Goal: Information Seeking & Learning: Compare options

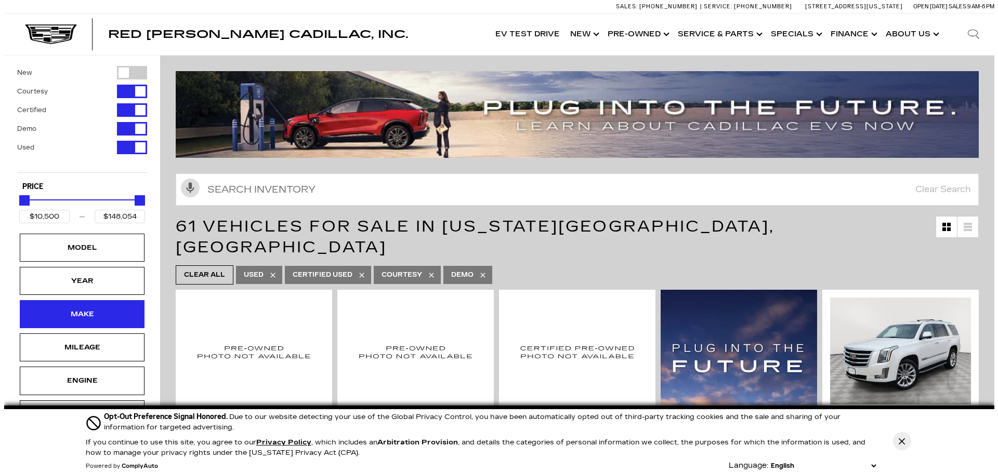
scroll to position [156, 0]
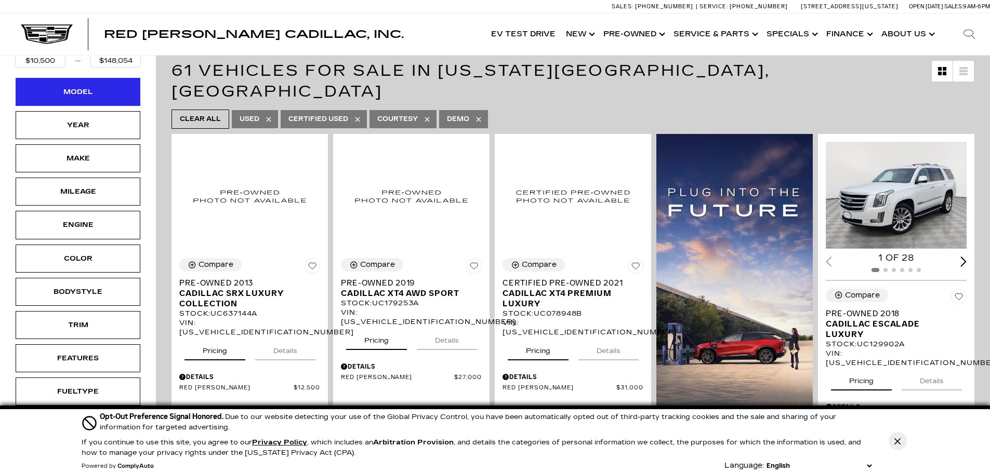
click at [114, 99] on div "Model" at bounding box center [78, 92] width 125 height 28
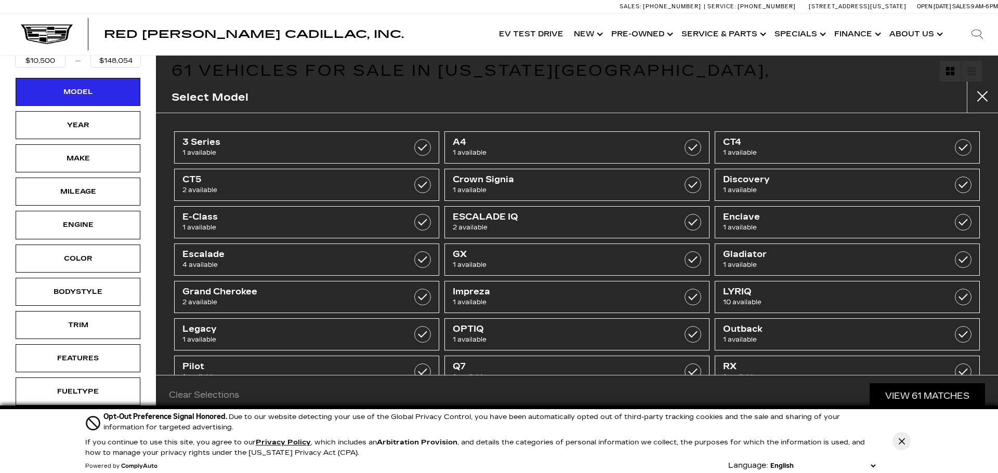
scroll to position [181, 0]
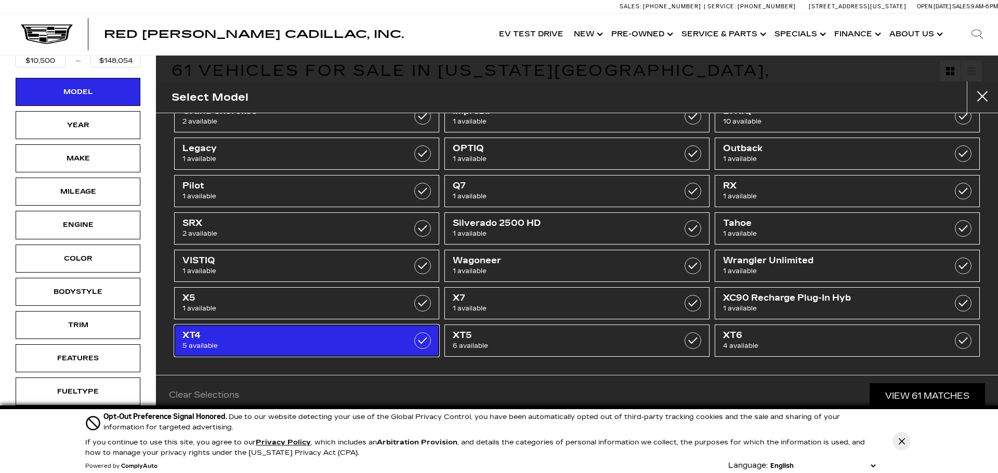
click at [424, 344] on label at bounding box center [422, 341] width 17 height 17
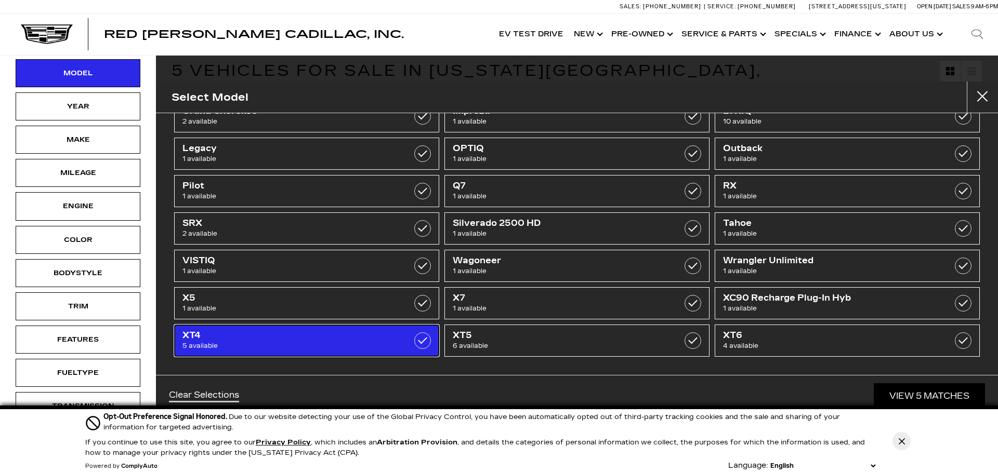
type input "$27,000"
type input "$56,074"
checkbox input "true"
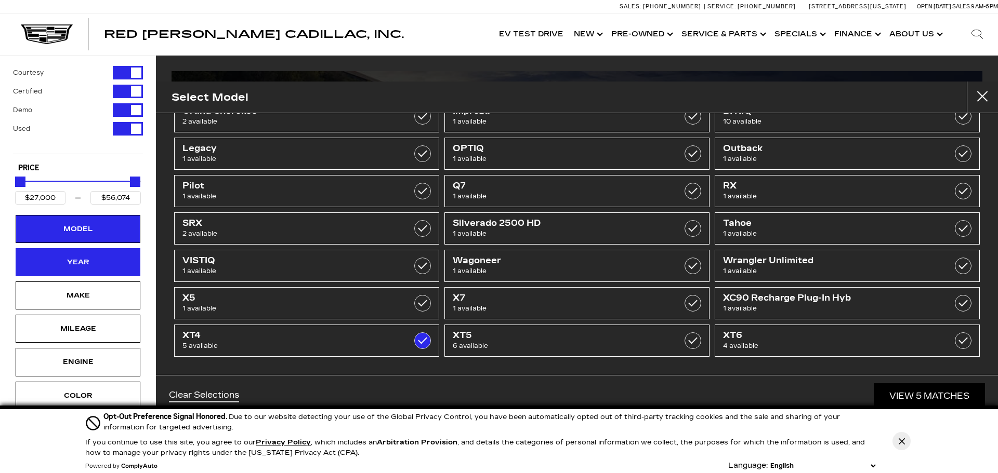
click at [101, 258] on div "Year" at bounding box center [78, 262] width 52 height 11
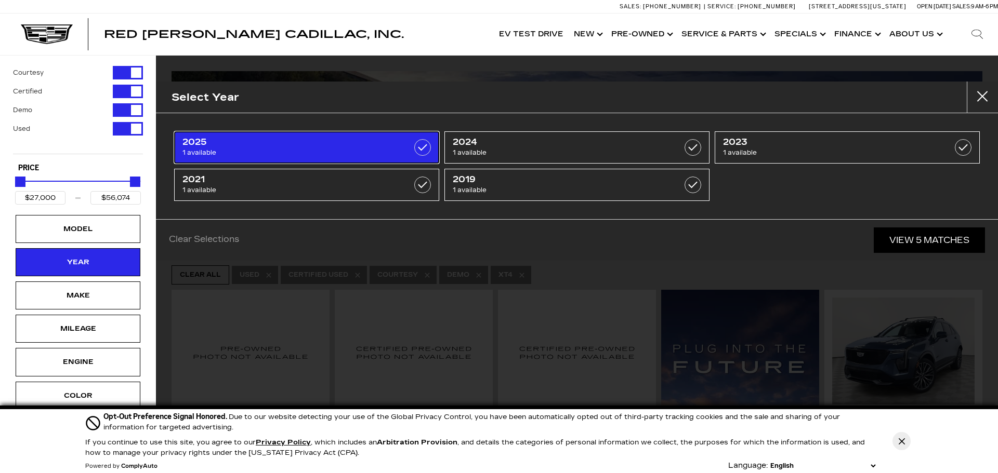
click at [311, 146] on span "2025" at bounding box center [287, 142] width 211 height 10
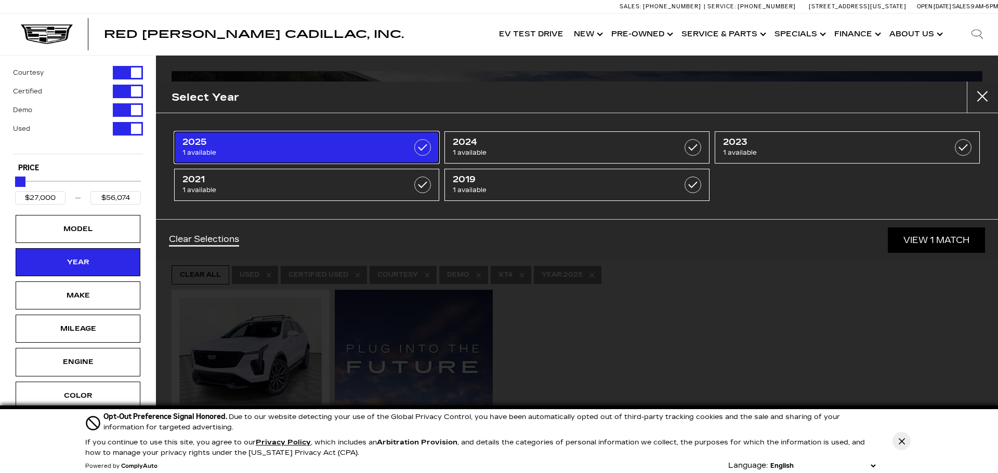
type input "$56,074"
checkbox input "true"
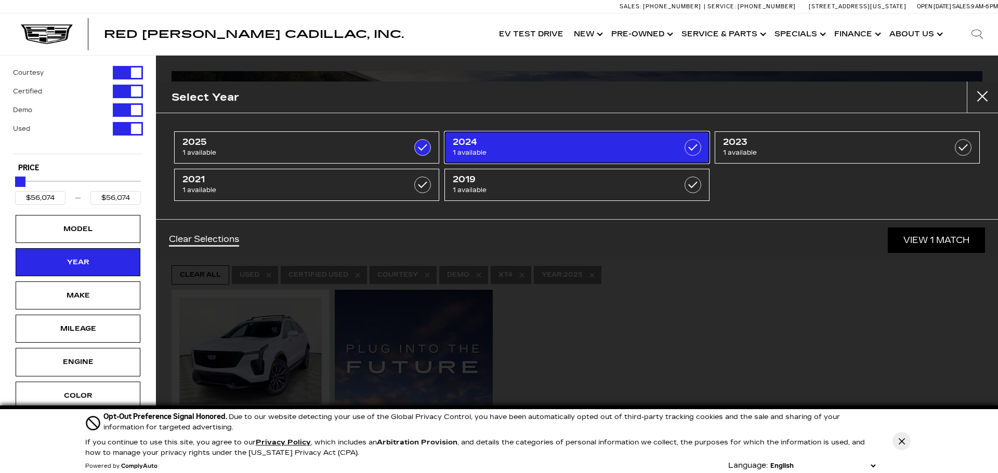
click at [546, 150] on span "1 available" at bounding box center [558, 153] width 211 height 10
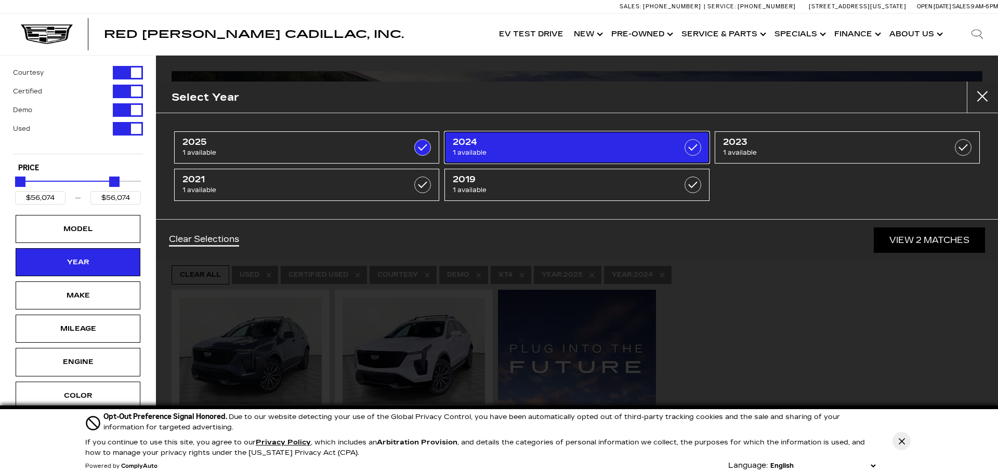
type input "$54,845"
checkbox input "true"
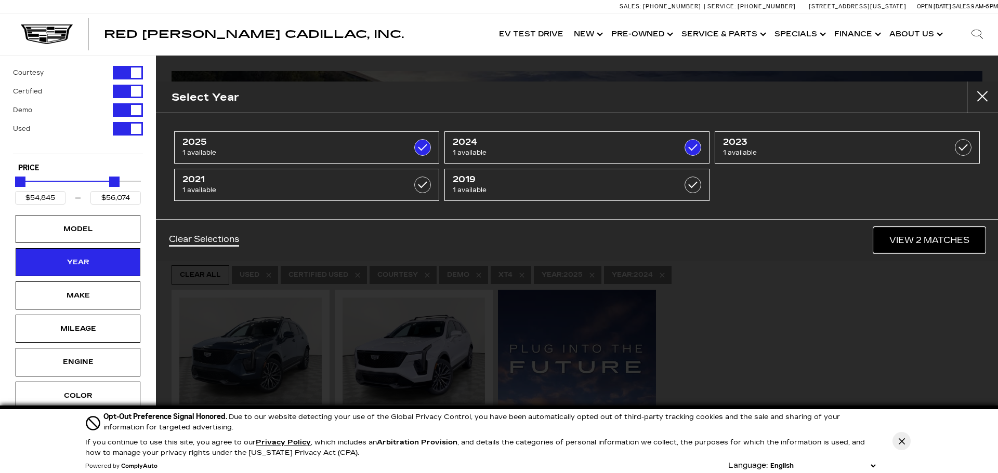
click at [942, 236] on link "View 2 Matches" at bounding box center [929, 240] width 111 height 25
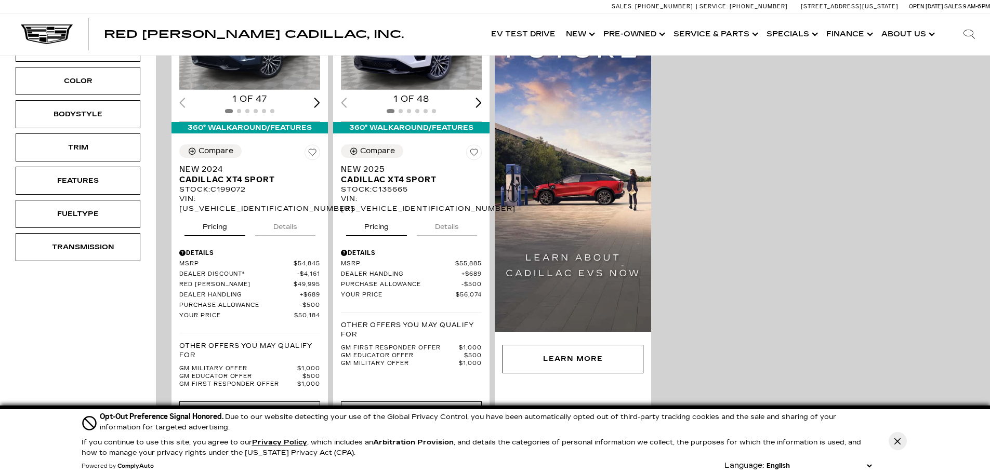
scroll to position [312, 0]
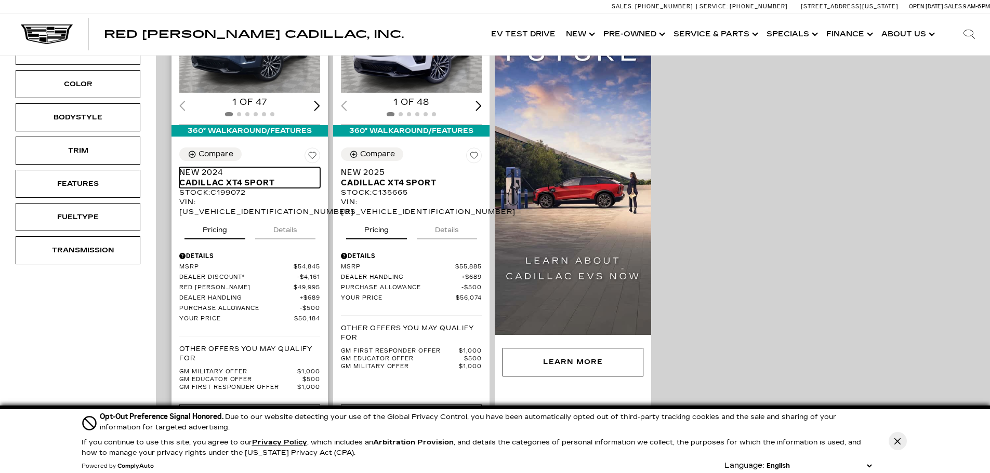
click at [256, 178] on span "Cadillac XT4 Sport" at bounding box center [245, 183] width 133 height 10
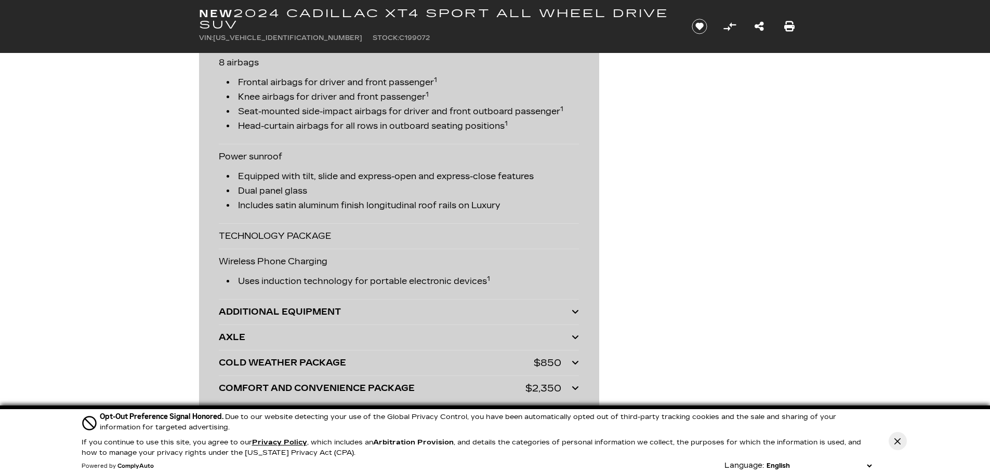
scroll to position [2650, 0]
click at [544, 319] on div "ADDITIONAL EQUIPMENT" at bounding box center [395, 312] width 353 height 15
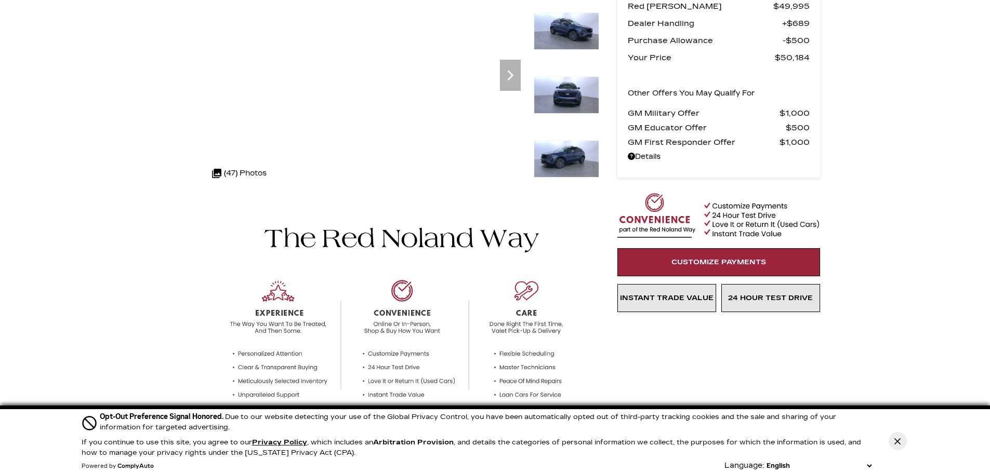
scroll to position [0, 0]
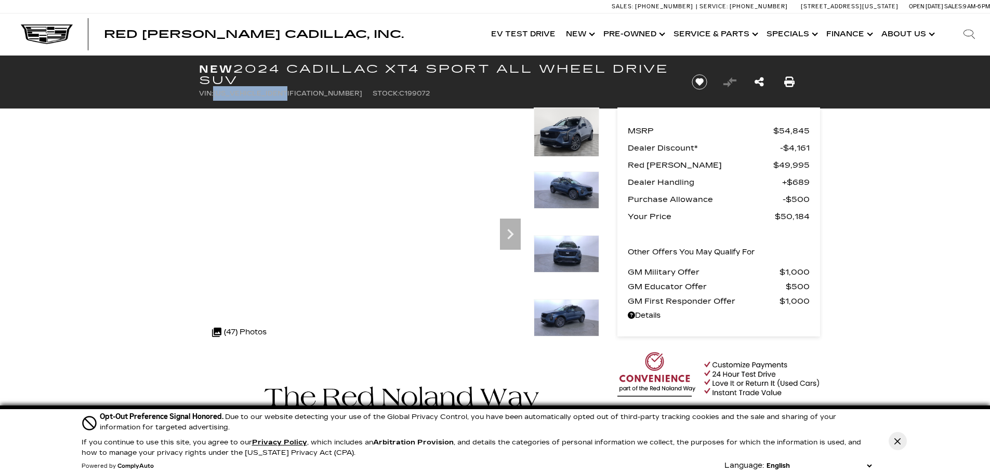
drag, startPoint x: 287, startPoint y: 91, endPoint x: 214, endPoint y: 94, distance: 72.8
click at [214, 94] on span "[US_VEHICLE_IDENTIFICATION_NUMBER]" at bounding box center [287, 93] width 149 height 7
copy span "[US_VEHICLE_IDENTIFICATION_NUMBER]"
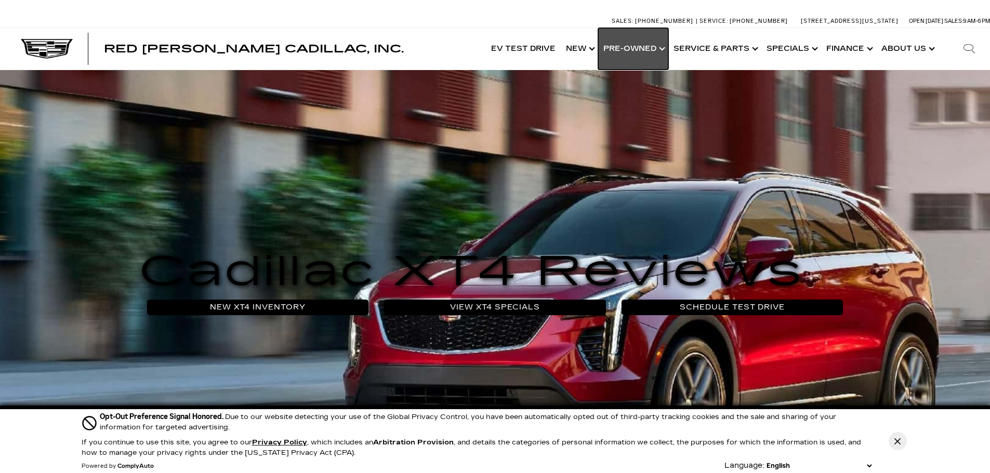
click at [624, 44] on link "Show Pre-Owned" at bounding box center [633, 49] width 70 height 42
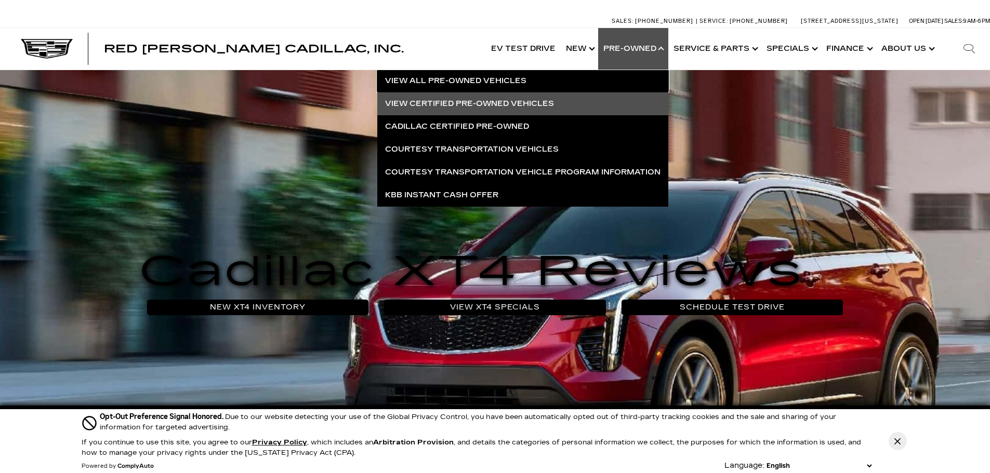
drag, startPoint x: 510, startPoint y: 77, endPoint x: 539, endPoint y: 96, distance: 33.9
click at [510, 77] on link "View All Pre-Owned Vehicles" at bounding box center [522, 81] width 291 height 23
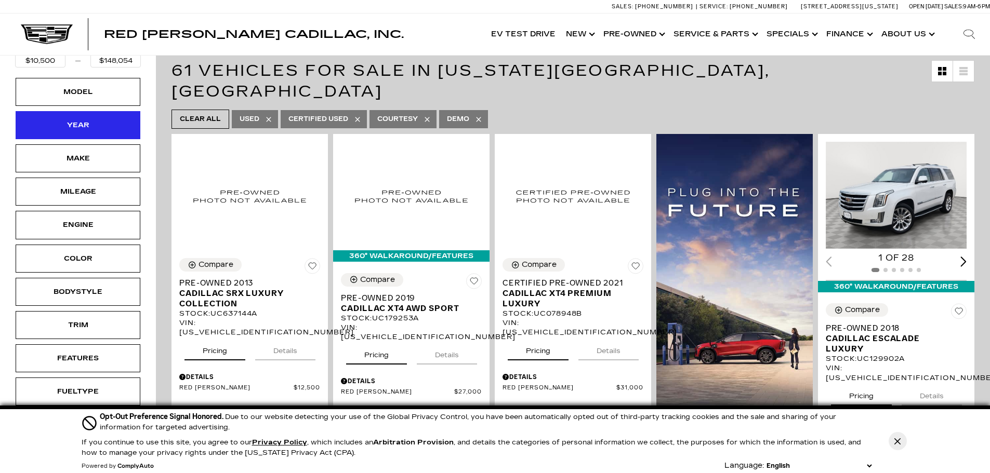
click at [111, 125] on div "Year" at bounding box center [78, 125] width 125 height 28
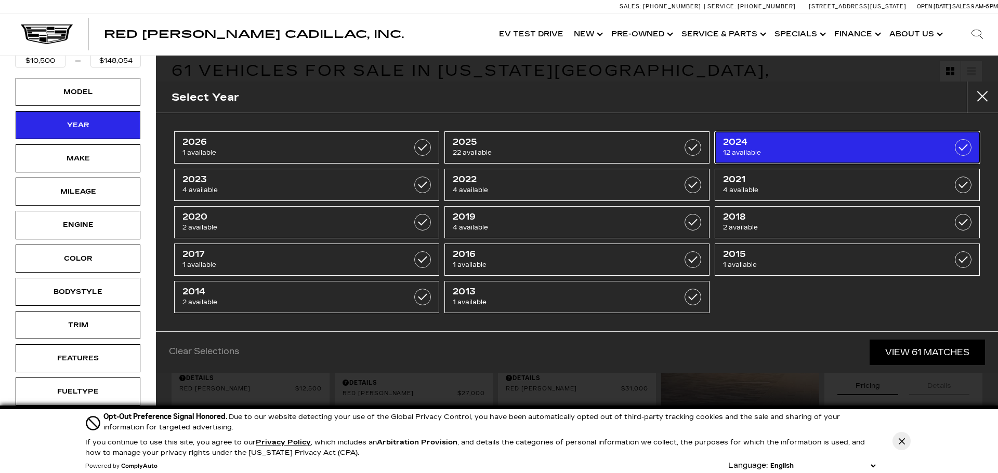
click at [857, 149] on span "12 available" at bounding box center [828, 153] width 211 height 10
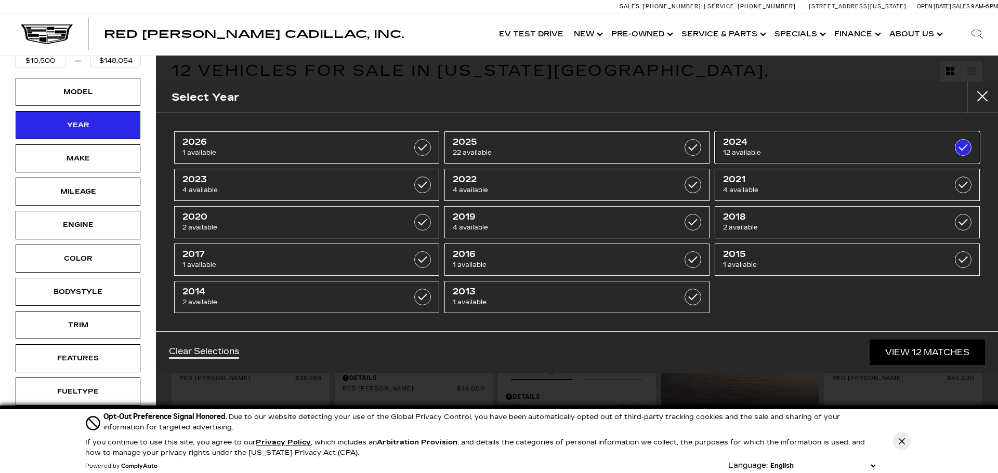
type input "$39,985"
type input "$97,500"
checkbox input "true"
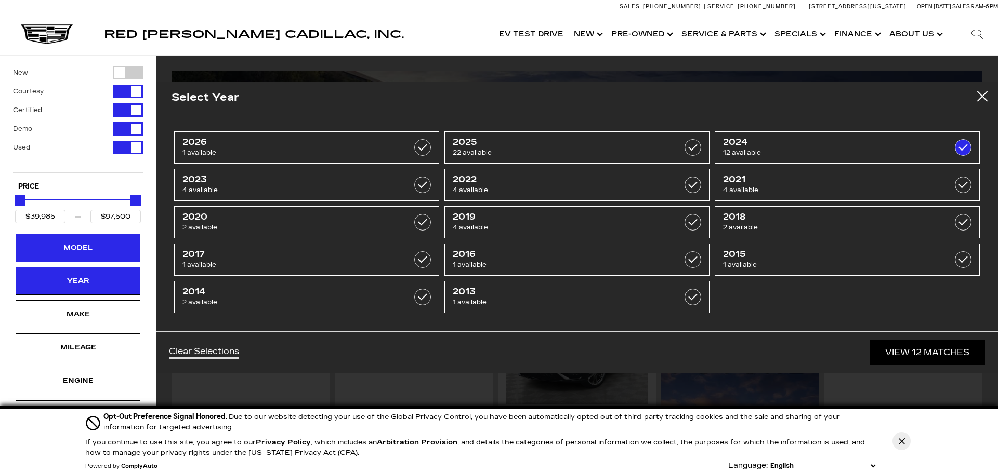
click at [97, 249] on div "Model" at bounding box center [78, 247] width 52 height 11
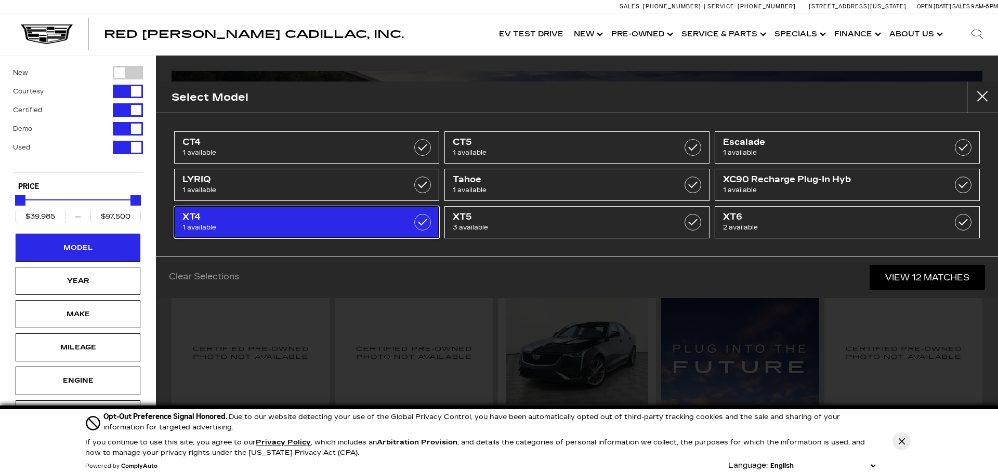
click at [336, 214] on span "XT4" at bounding box center [287, 217] width 211 height 10
type input "$54,845"
checkbox input "true"
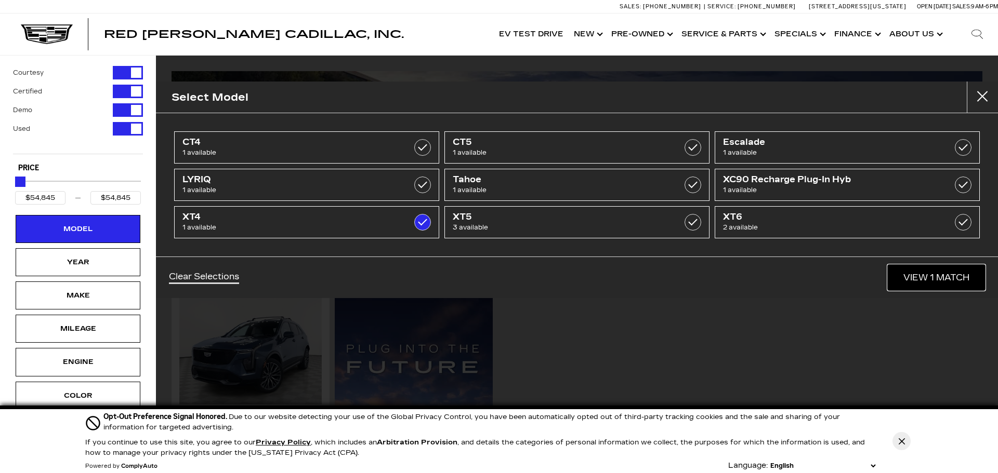
click at [912, 279] on link "View 1 Match" at bounding box center [936, 277] width 97 height 25
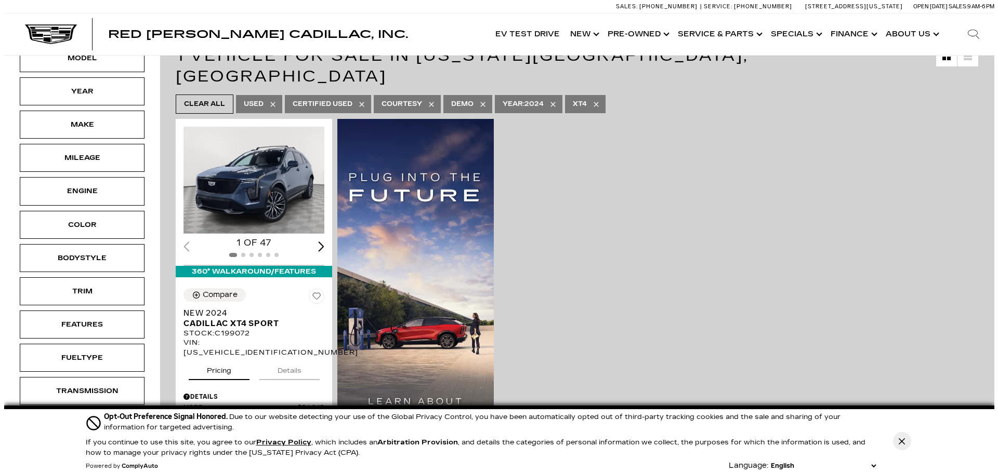
scroll to position [156, 0]
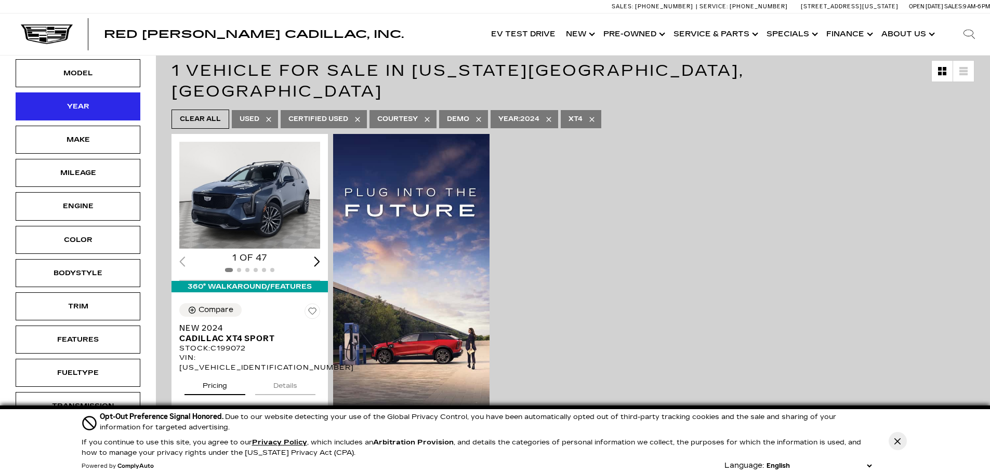
click at [118, 100] on div "Year" at bounding box center [78, 107] width 125 height 28
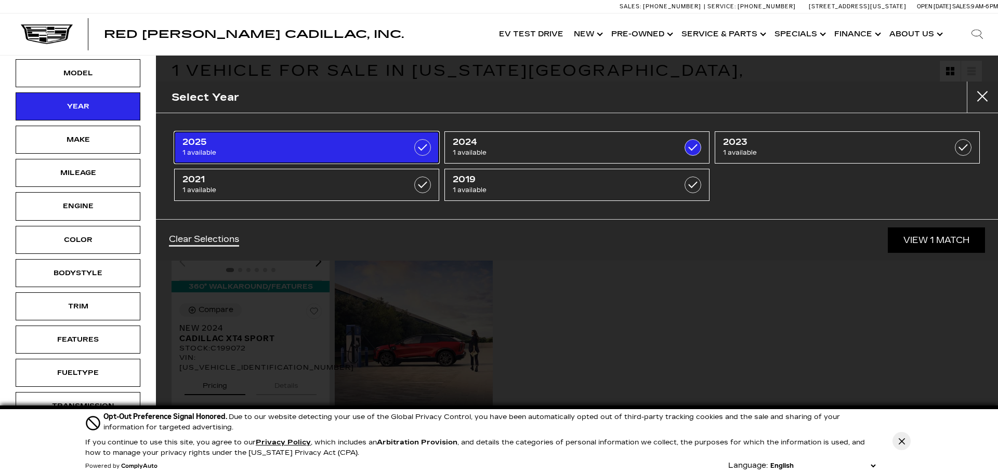
click at [419, 143] on label at bounding box center [422, 147] width 17 height 17
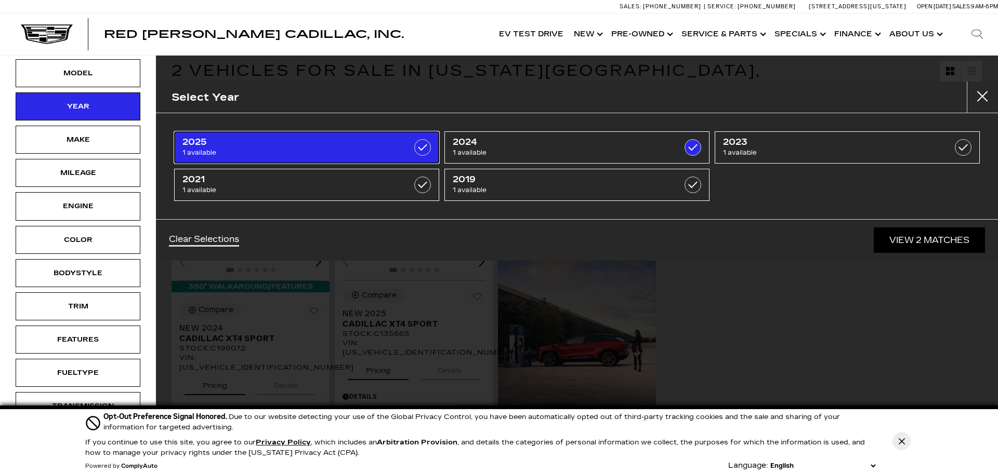
type input "$56,074"
checkbox input "true"
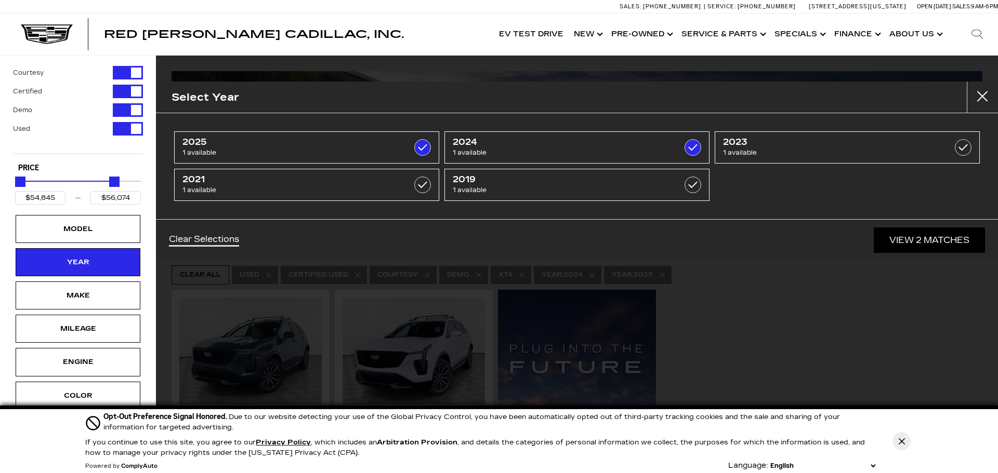
click at [766, 313] on div "Select Year 2025 1 available 2024 1 available 2023 1 available 2021 1 available…" at bounding box center [577, 236] width 842 height 473
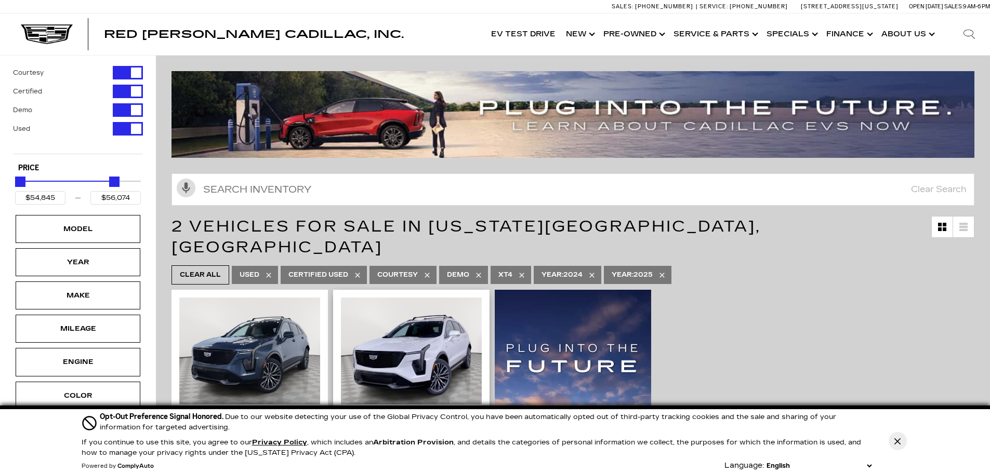
scroll to position [312, 0]
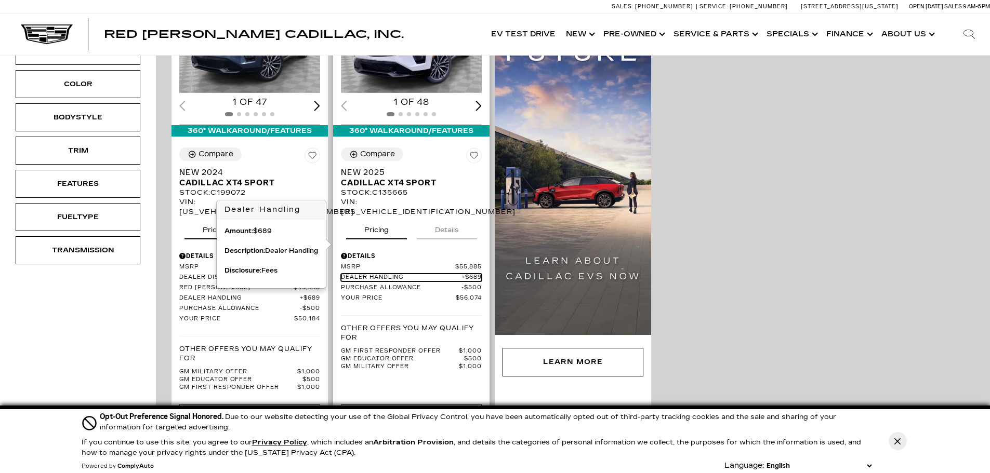
click at [413, 274] on span "Dealer Handling" at bounding box center [401, 278] width 121 height 8
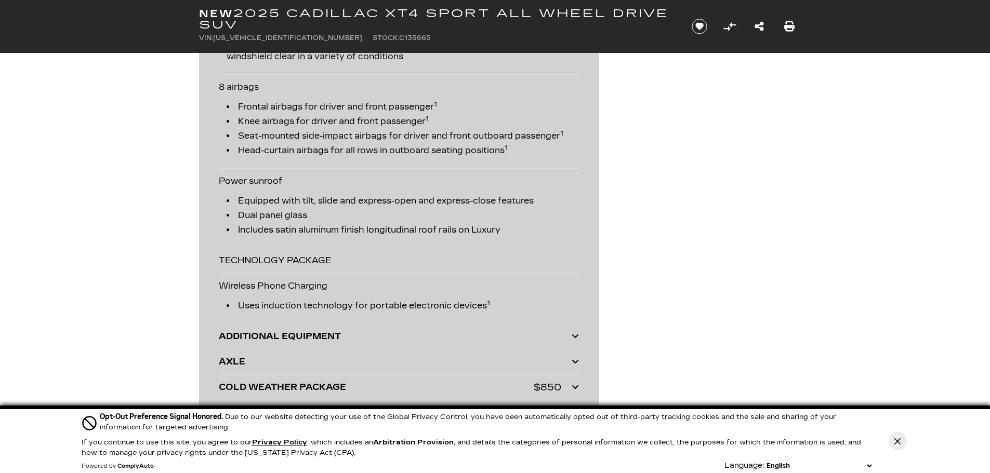
scroll to position [2495, 0]
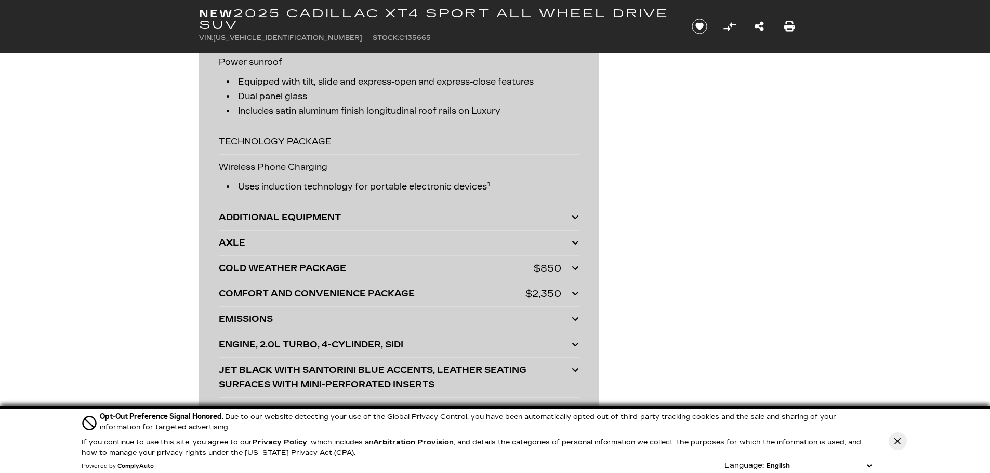
click at [441, 225] on div "ADDITIONAL EQUIPMENT" at bounding box center [395, 217] width 353 height 15
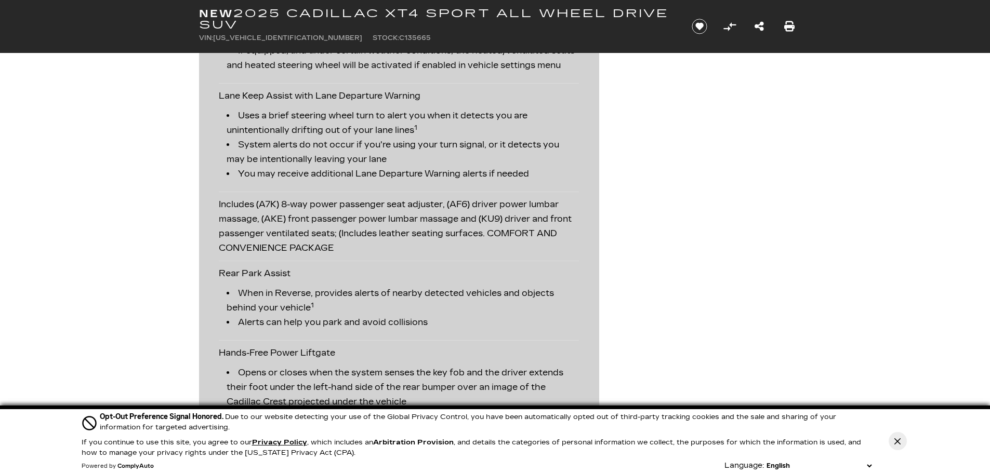
scroll to position [1560, 0]
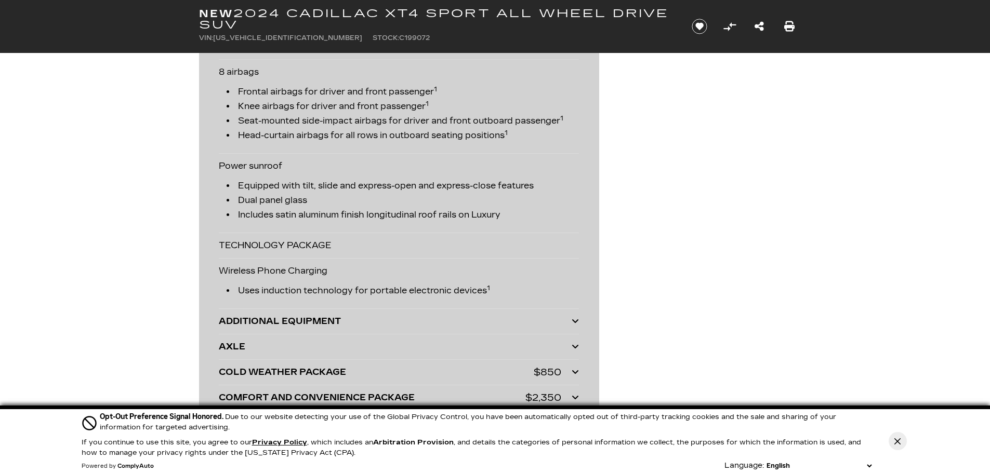
scroll to position [2650, 0]
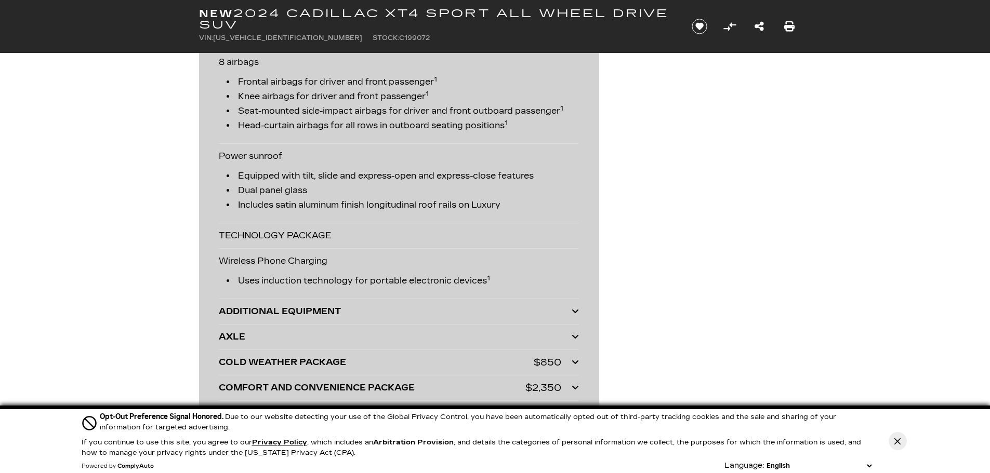
click at [399, 319] on div "ADDITIONAL EQUIPMENT" at bounding box center [395, 312] width 353 height 15
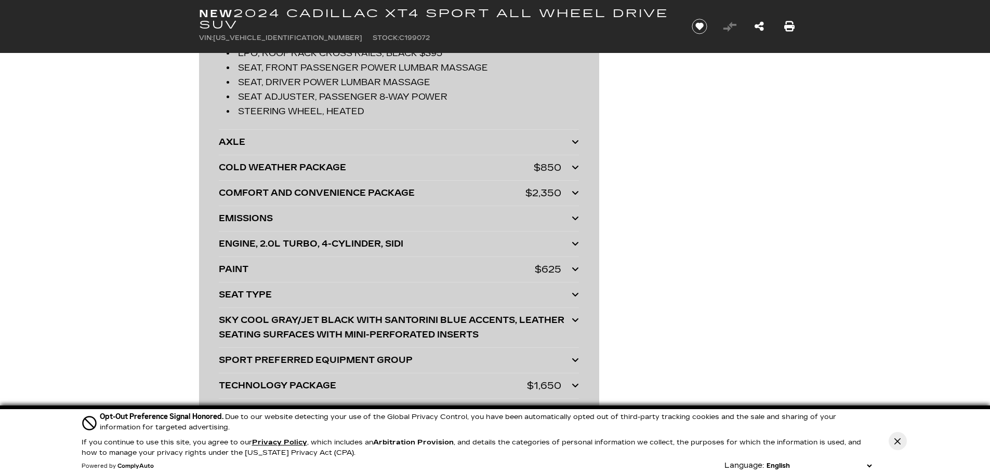
scroll to position [3118, 0]
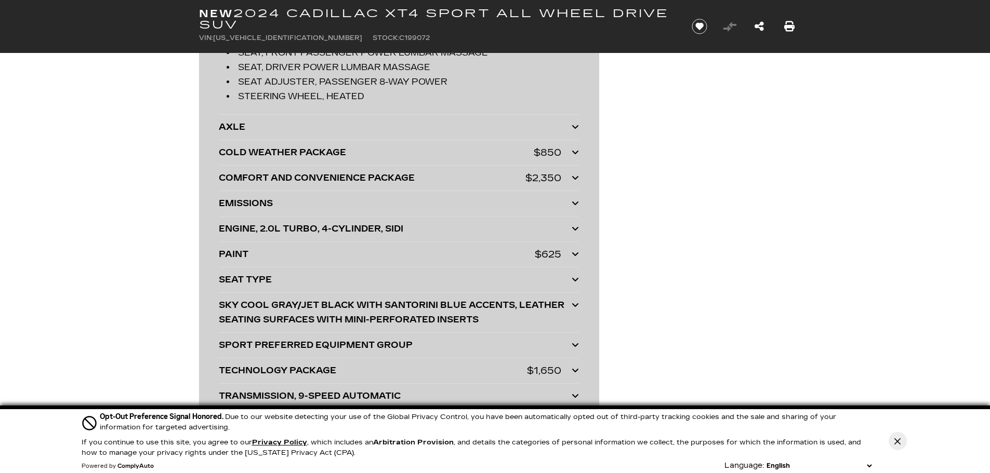
click at [348, 186] on div "COMFORT AND CONVENIENCE PACKAGE" at bounding box center [372, 178] width 307 height 15
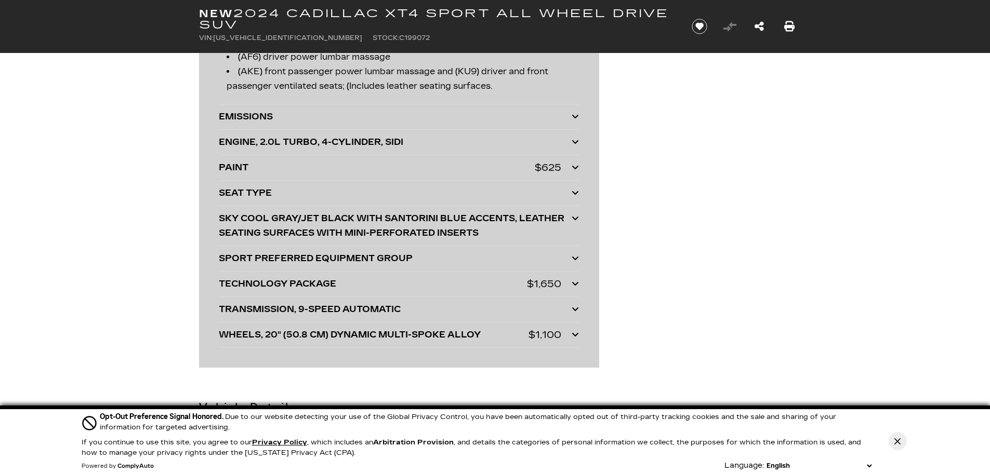
scroll to position [3274, 0]
click at [454, 200] on div "SEAT TYPE" at bounding box center [395, 193] width 353 height 15
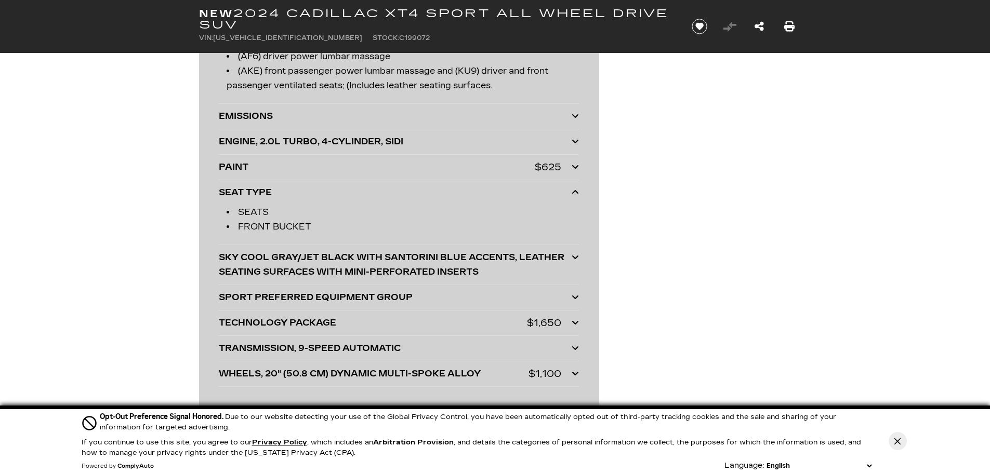
scroll to position [3430, 0]
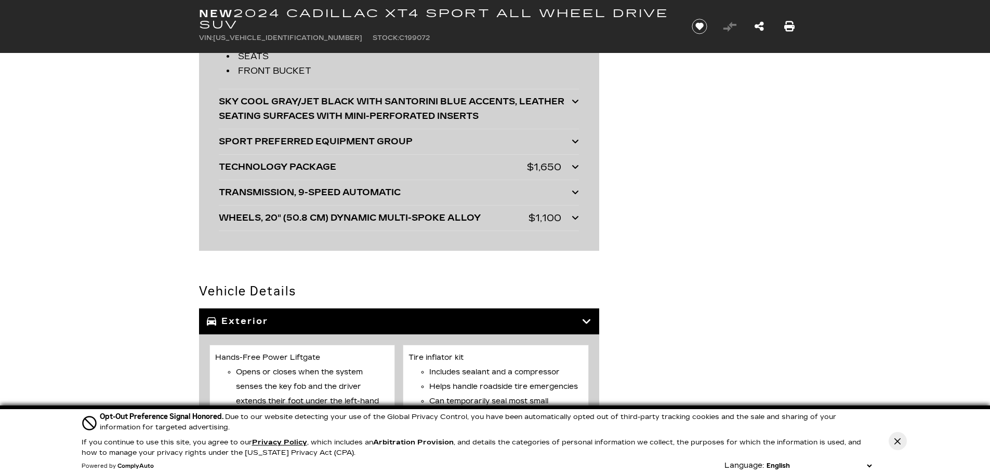
click at [435, 149] on div "SPORT PREFERRED EQUIPMENT GROUP" at bounding box center [395, 142] width 353 height 15
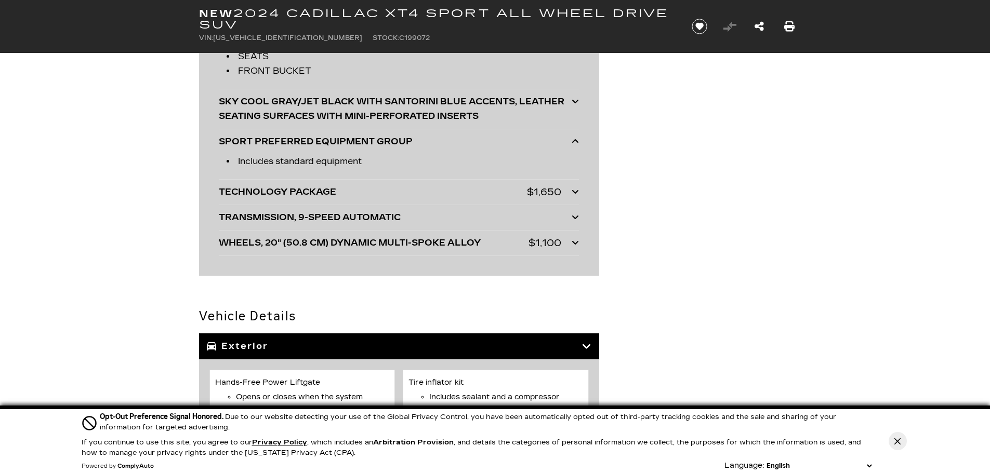
click at [390, 200] on div "TECHNOLOGY PACKAGE" at bounding box center [373, 192] width 308 height 15
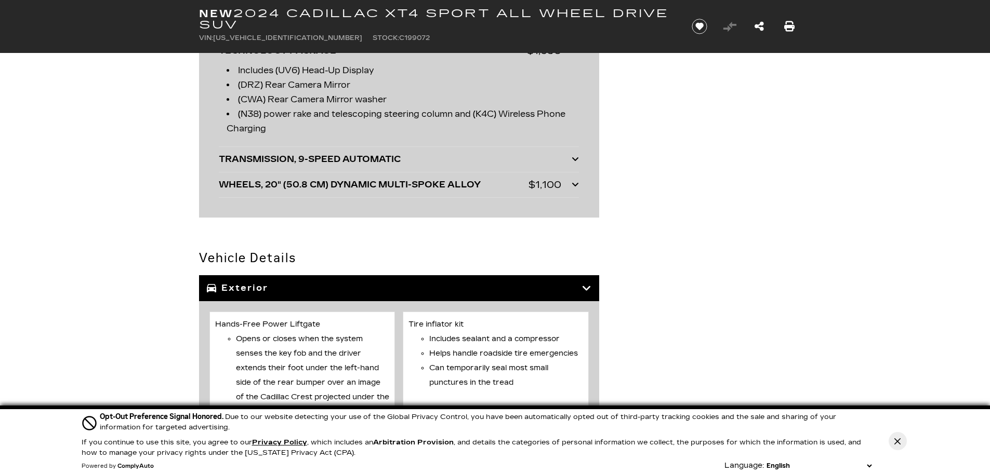
scroll to position [3586, 0]
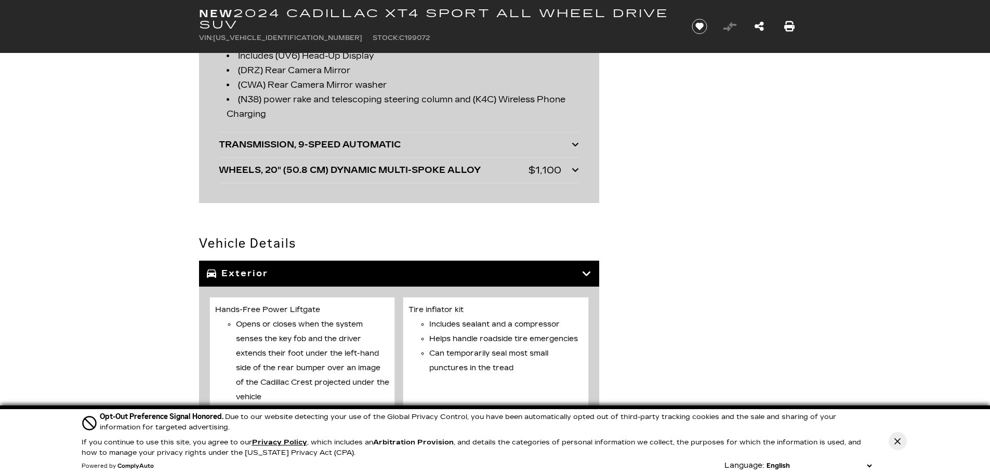
click at [433, 178] on div "WHEELS, 20" (50.8 CM) DYNAMIC MULTI-SPOKE ALLOY" at bounding box center [374, 170] width 310 height 15
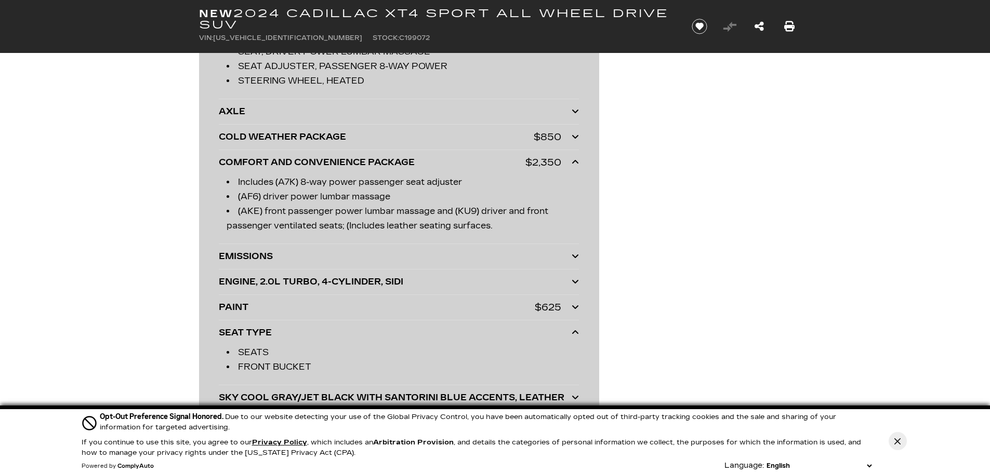
scroll to position [2806, 0]
